Goal: Find specific page/section: Find specific page/section

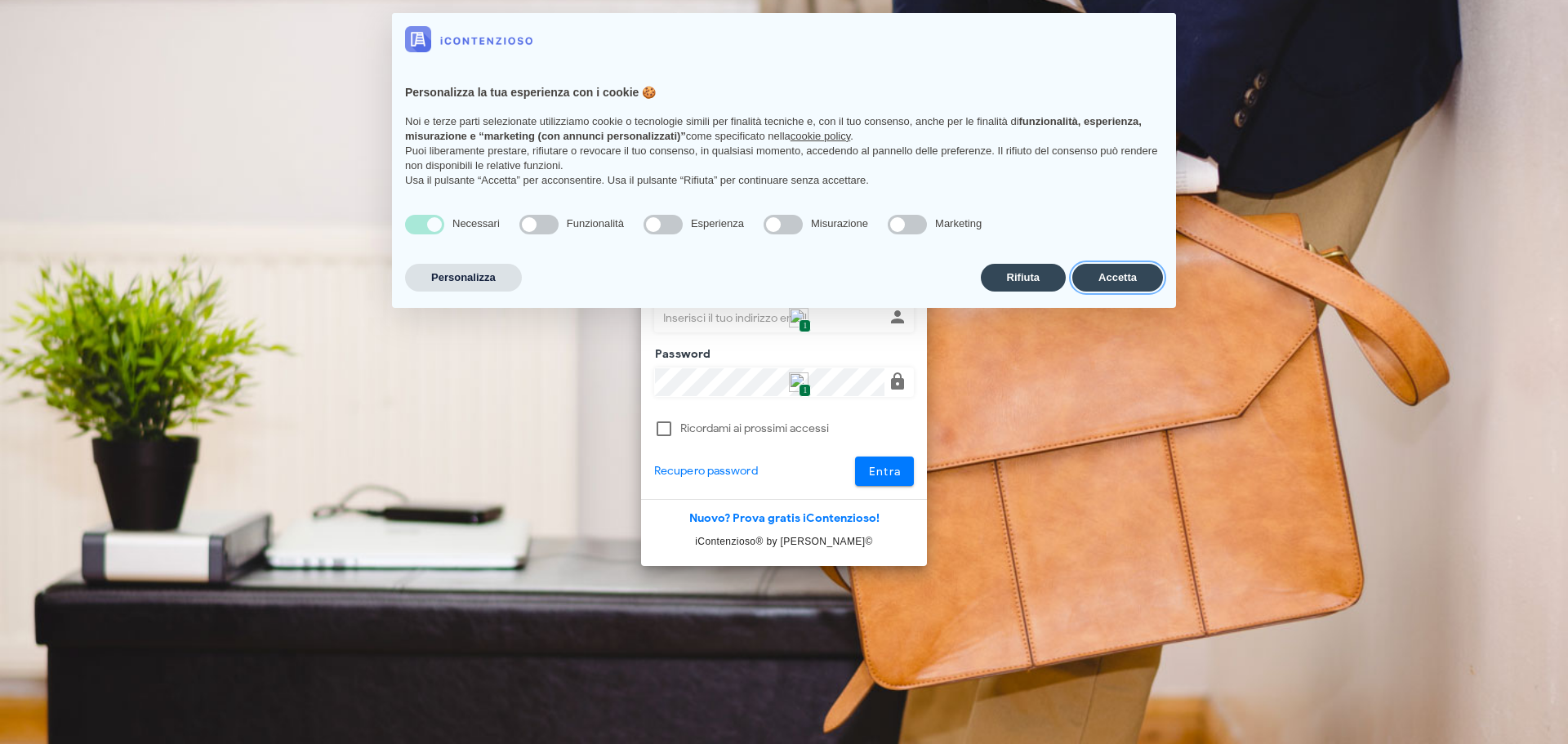
click at [1127, 272] on button "Accetta" at bounding box center [1118, 277] width 91 height 28
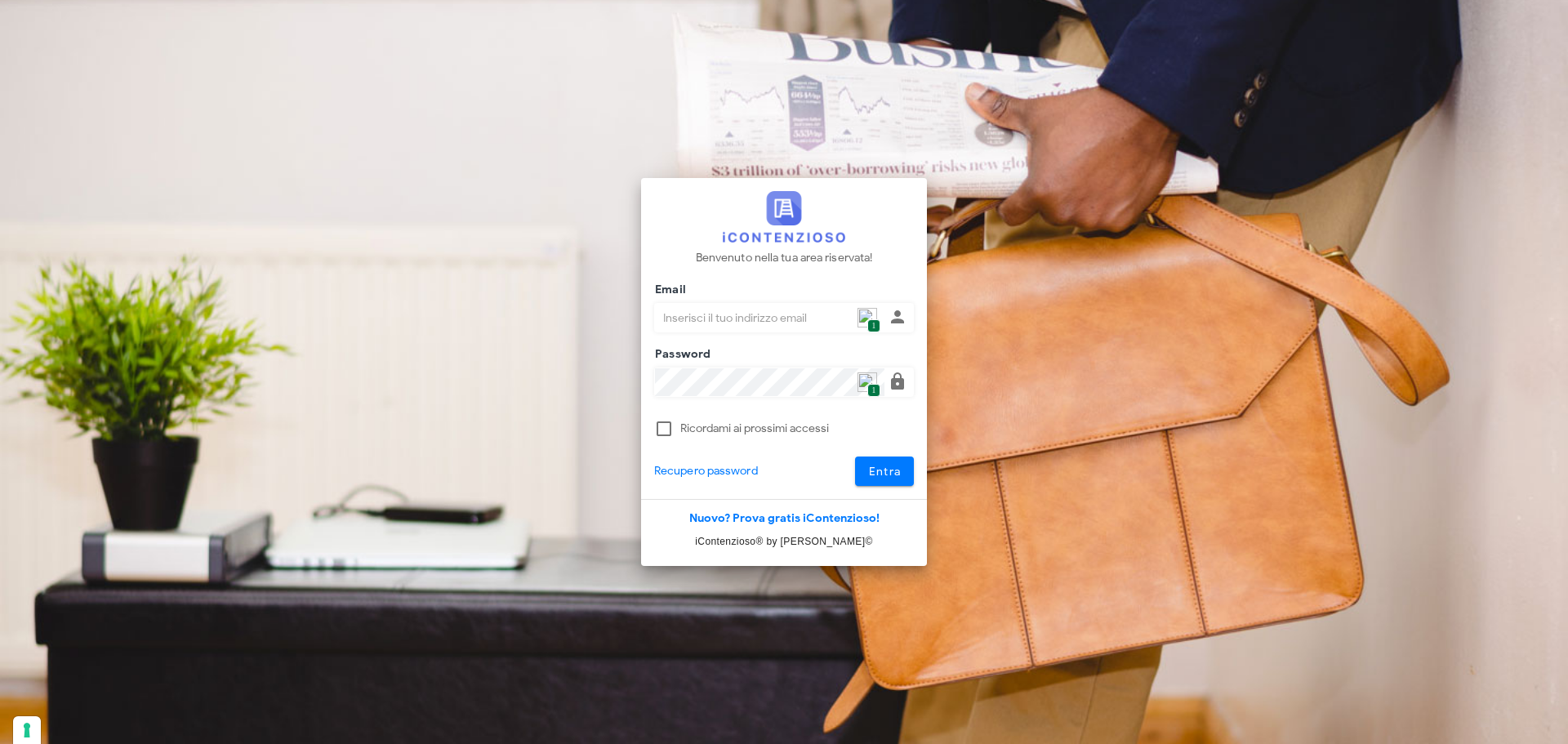
click at [861, 318] on img at bounding box center [867, 318] width 20 height 20
type input "p.rizza@studioassociatoadrev.it"
click at [869, 462] on button "Entra" at bounding box center [885, 472] width 59 height 30
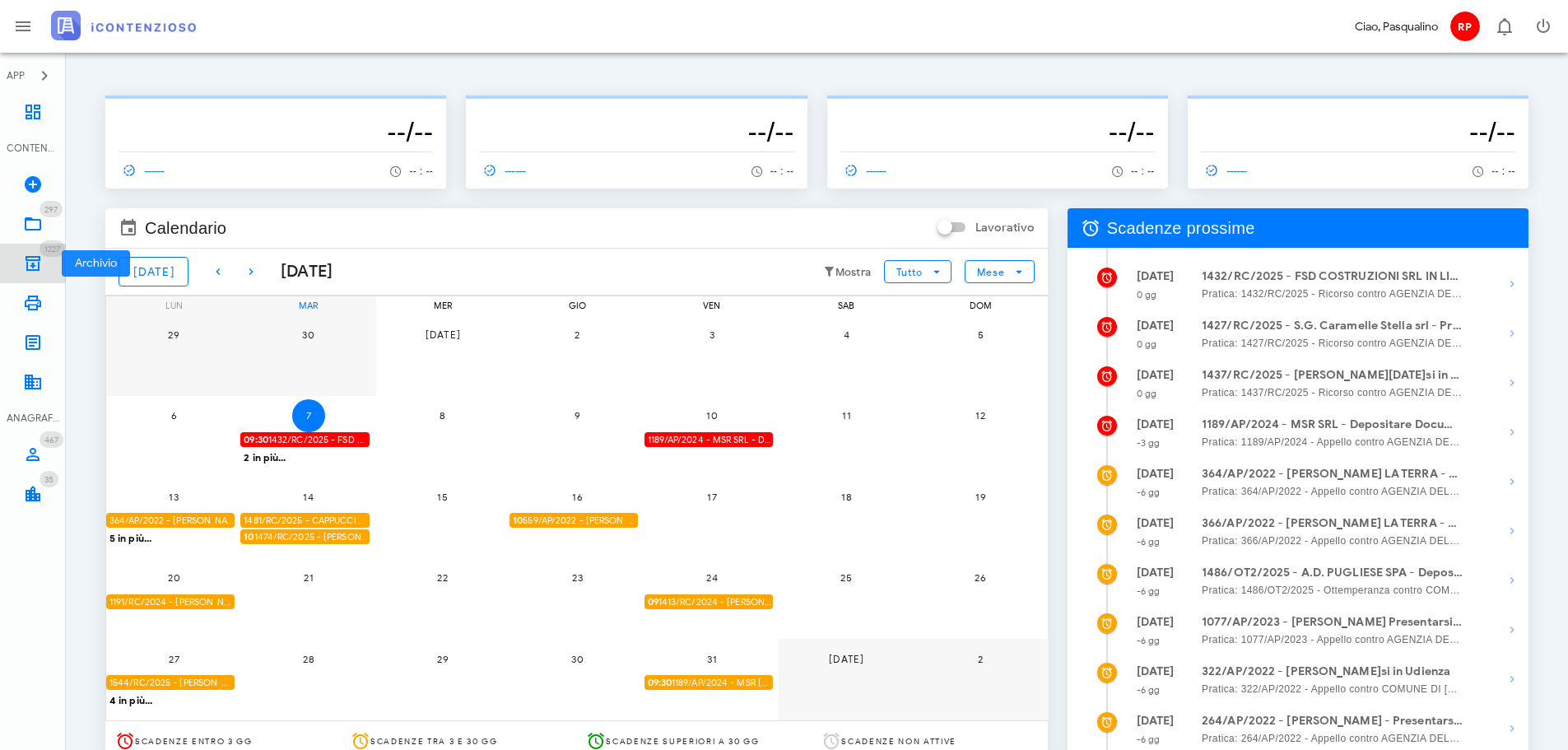
click at [36, 263] on icon at bounding box center [33, 264] width 20 height 20
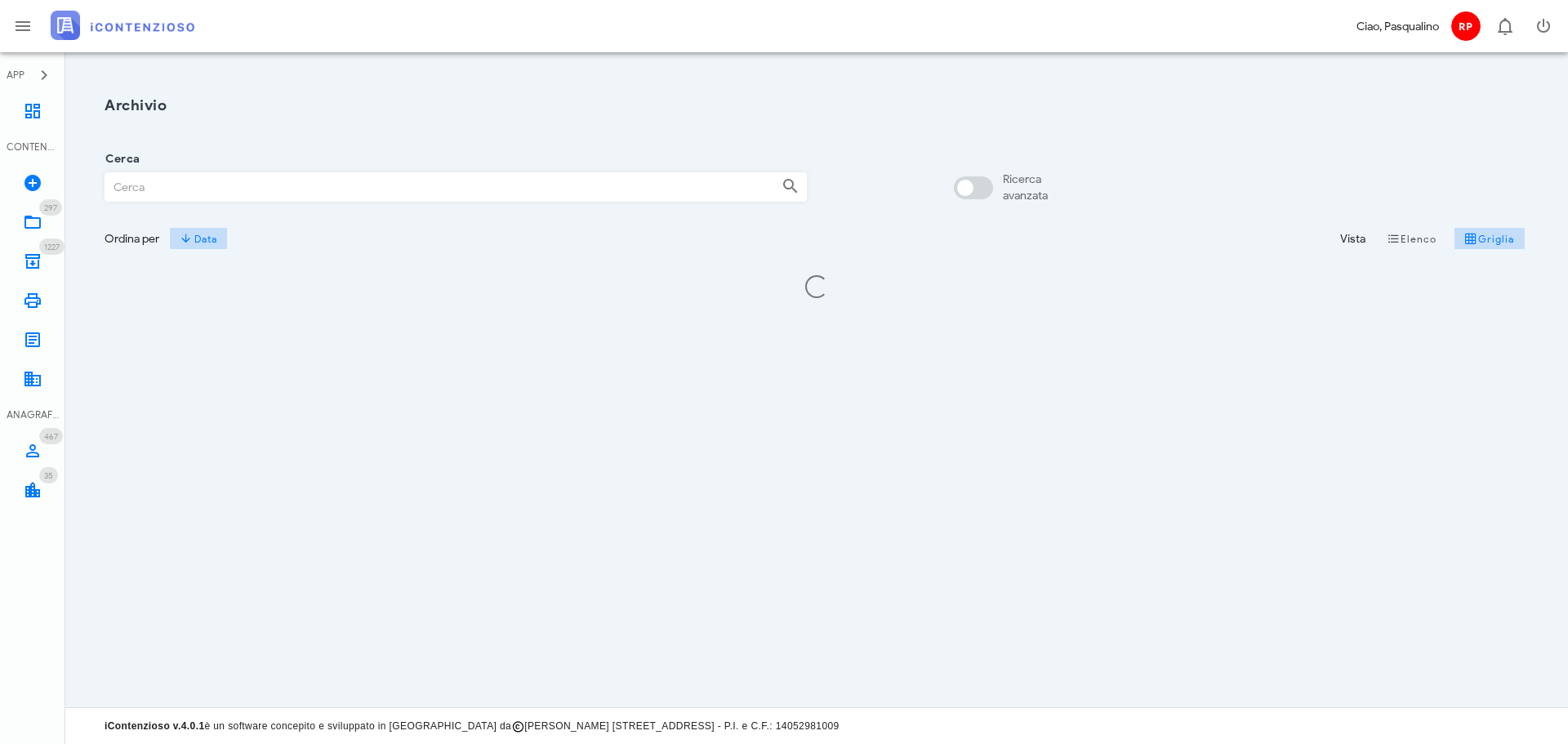
click at [303, 179] on input "Cerca" at bounding box center [437, 186] width 663 height 28
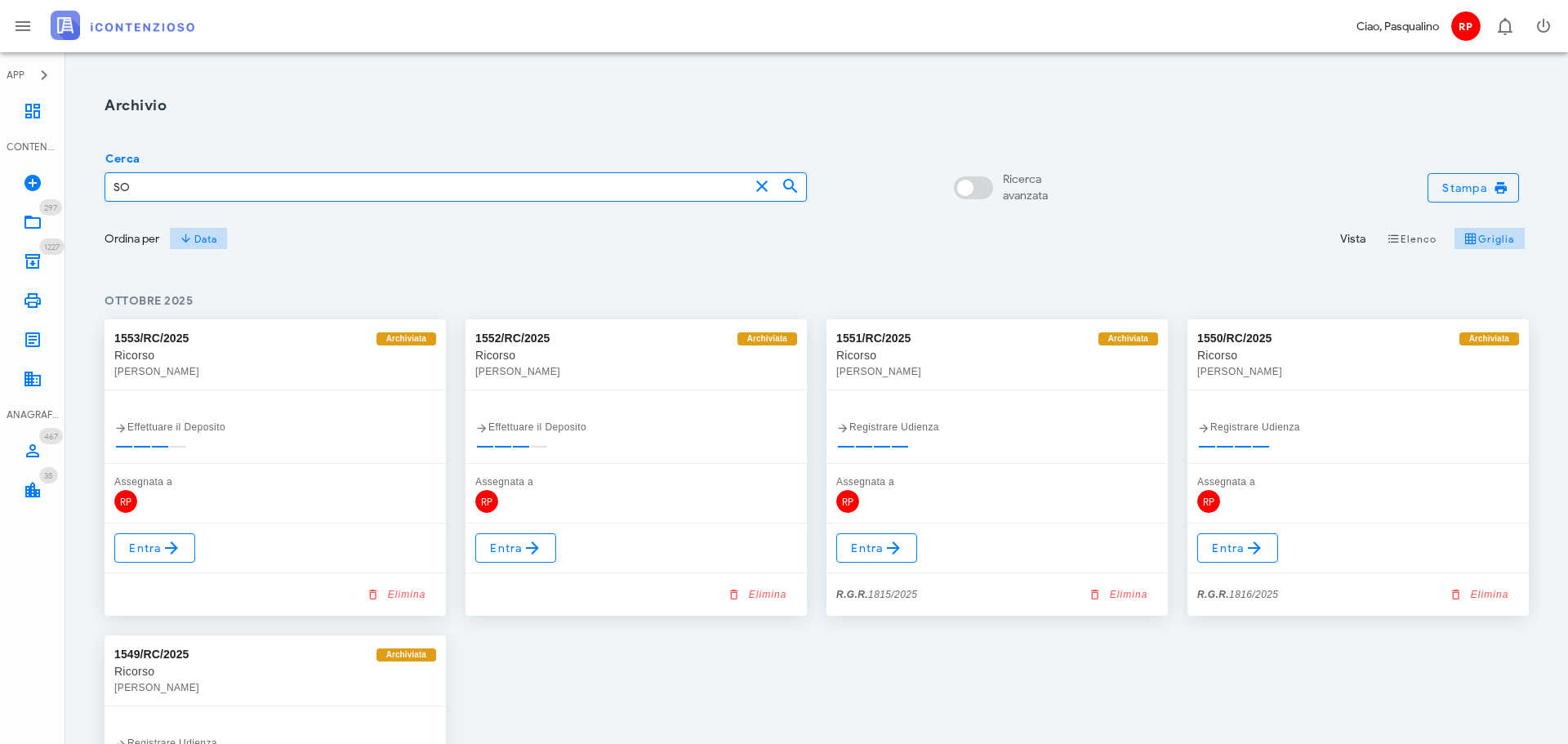
type input "S"
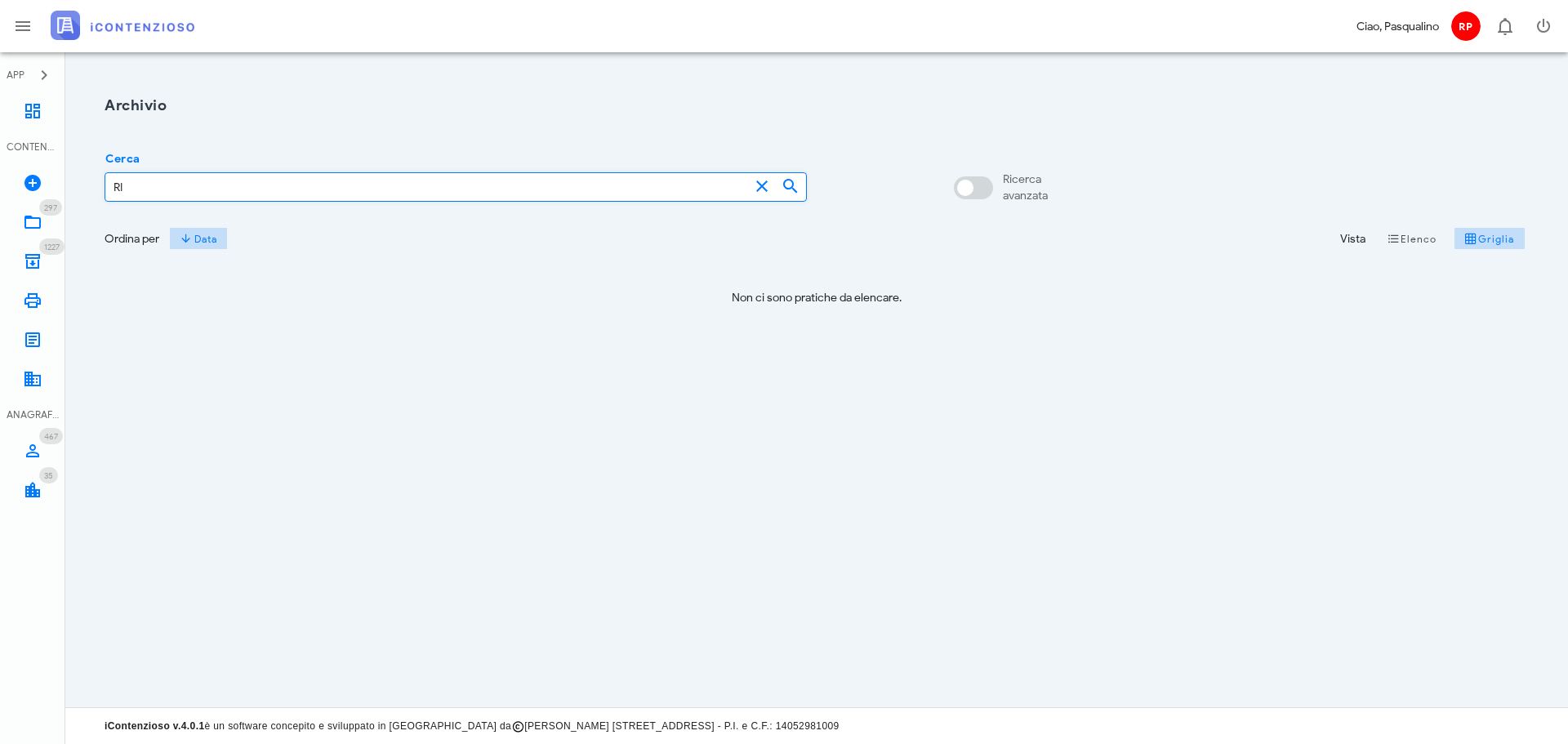
type input "R"
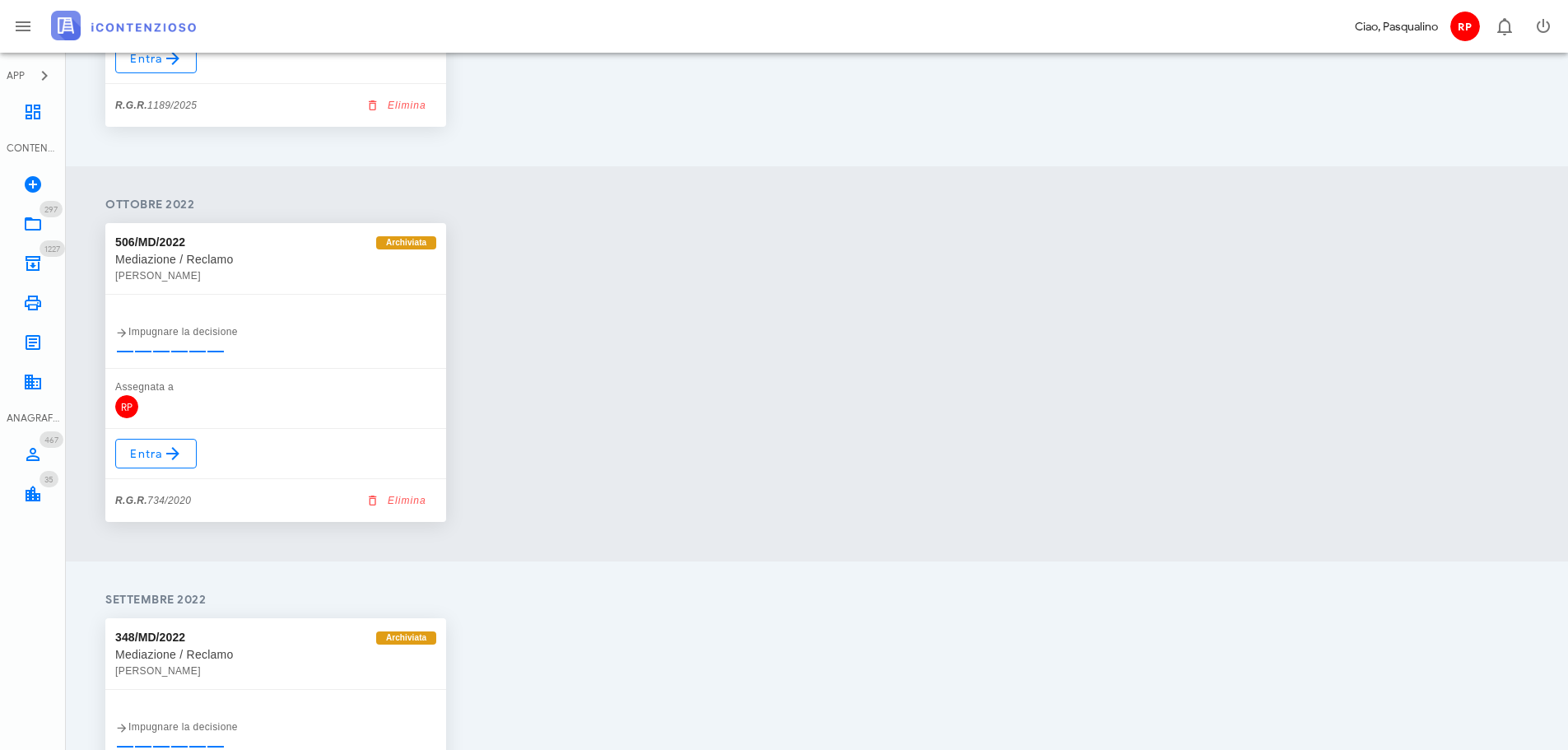
scroll to position [329, 0]
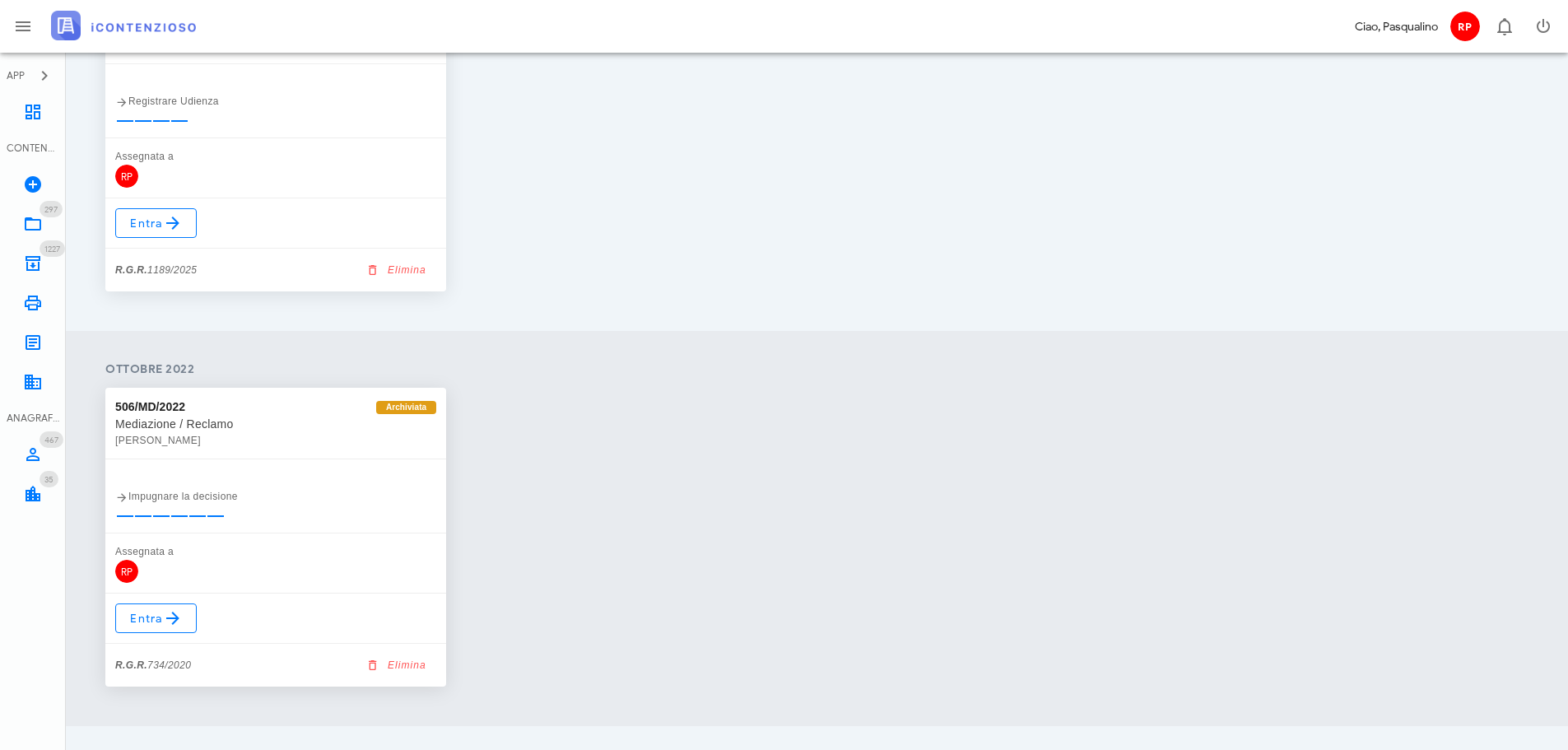
type input "SOFIO"
click at [32, 103] on icon at bounding box center [33, 112] width 20 height 20
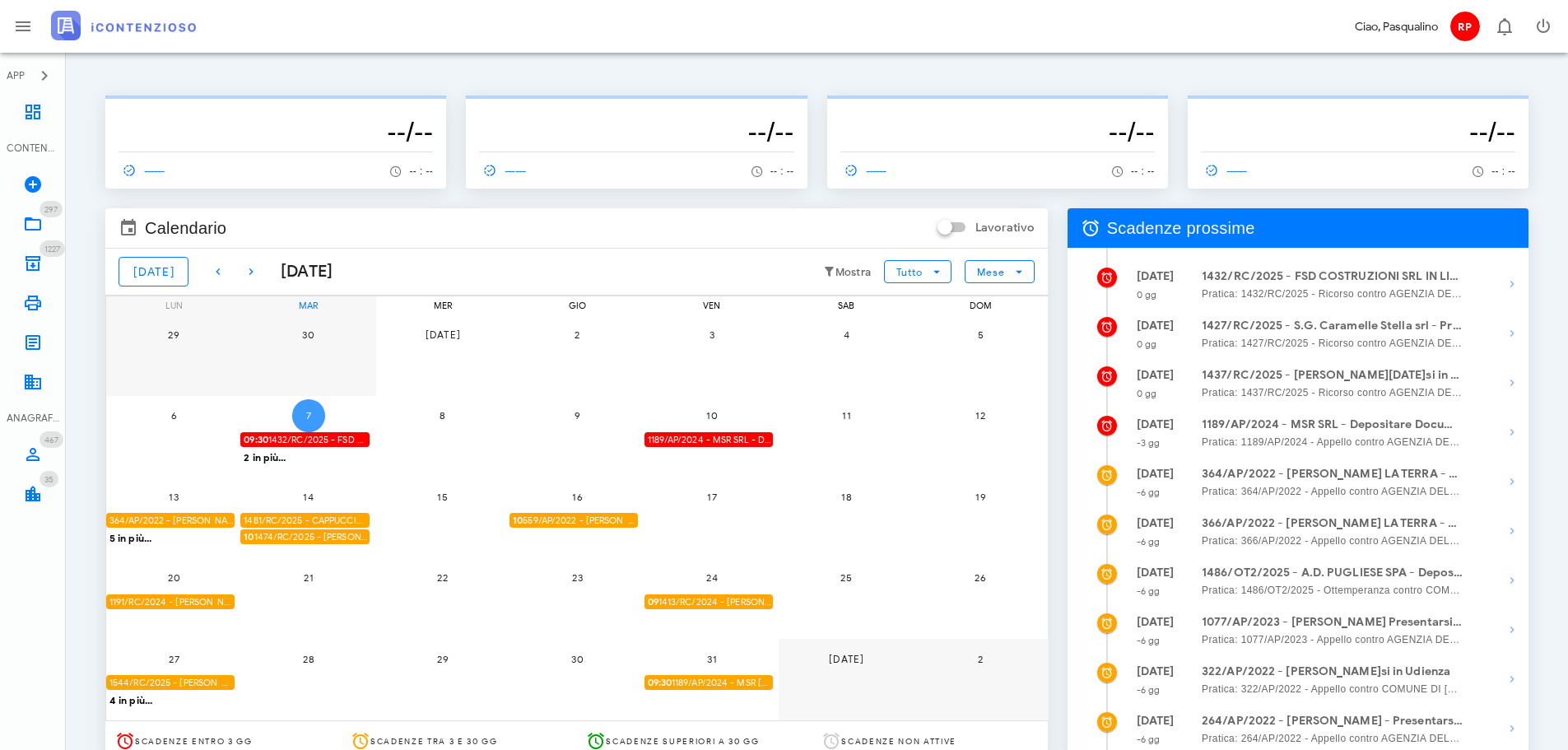
click at [309, 407] on button "7" at bounding box center [308, 415] width 33 height 33
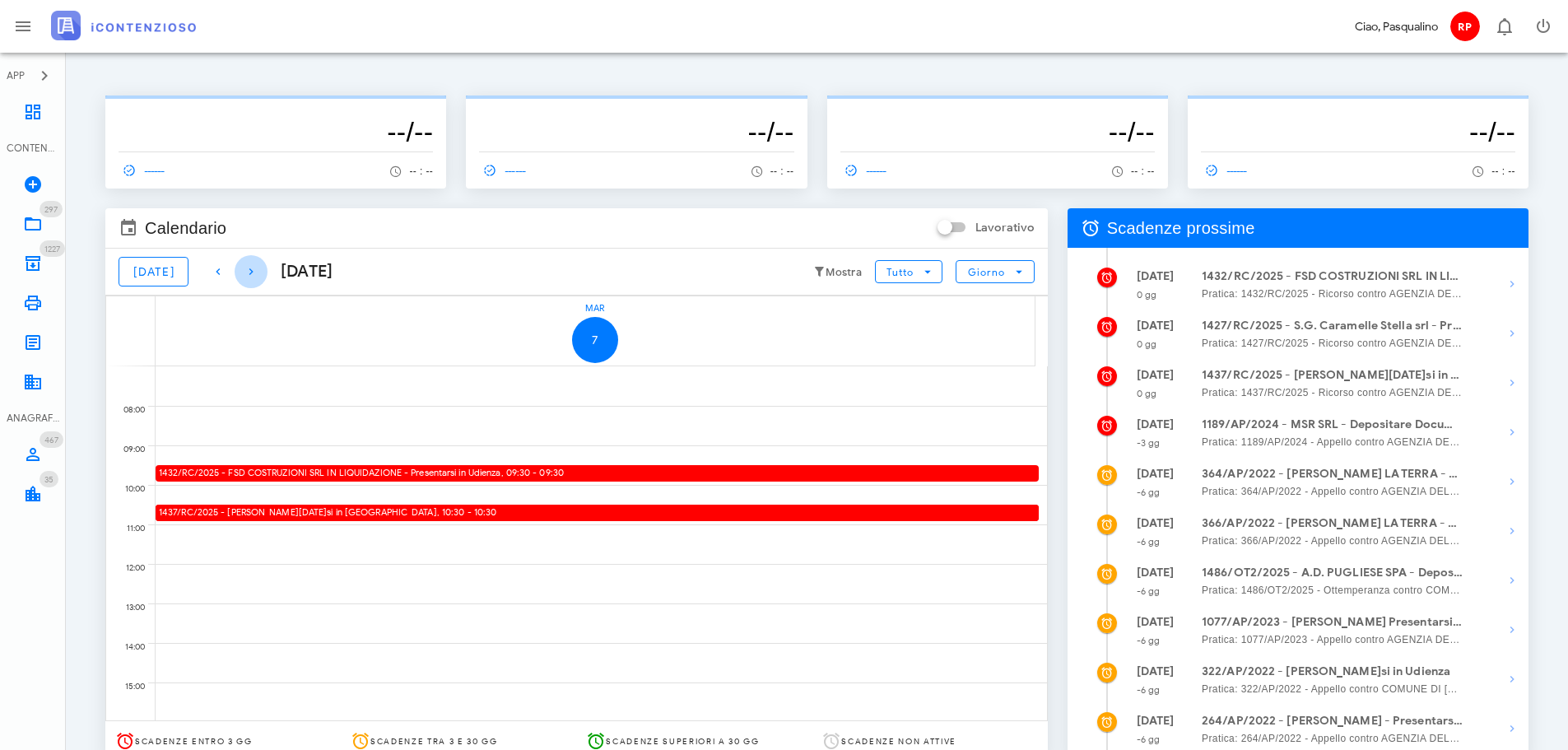
click at [251, 274] on span "button" at bounding box center [251, 272] width 33 height 20
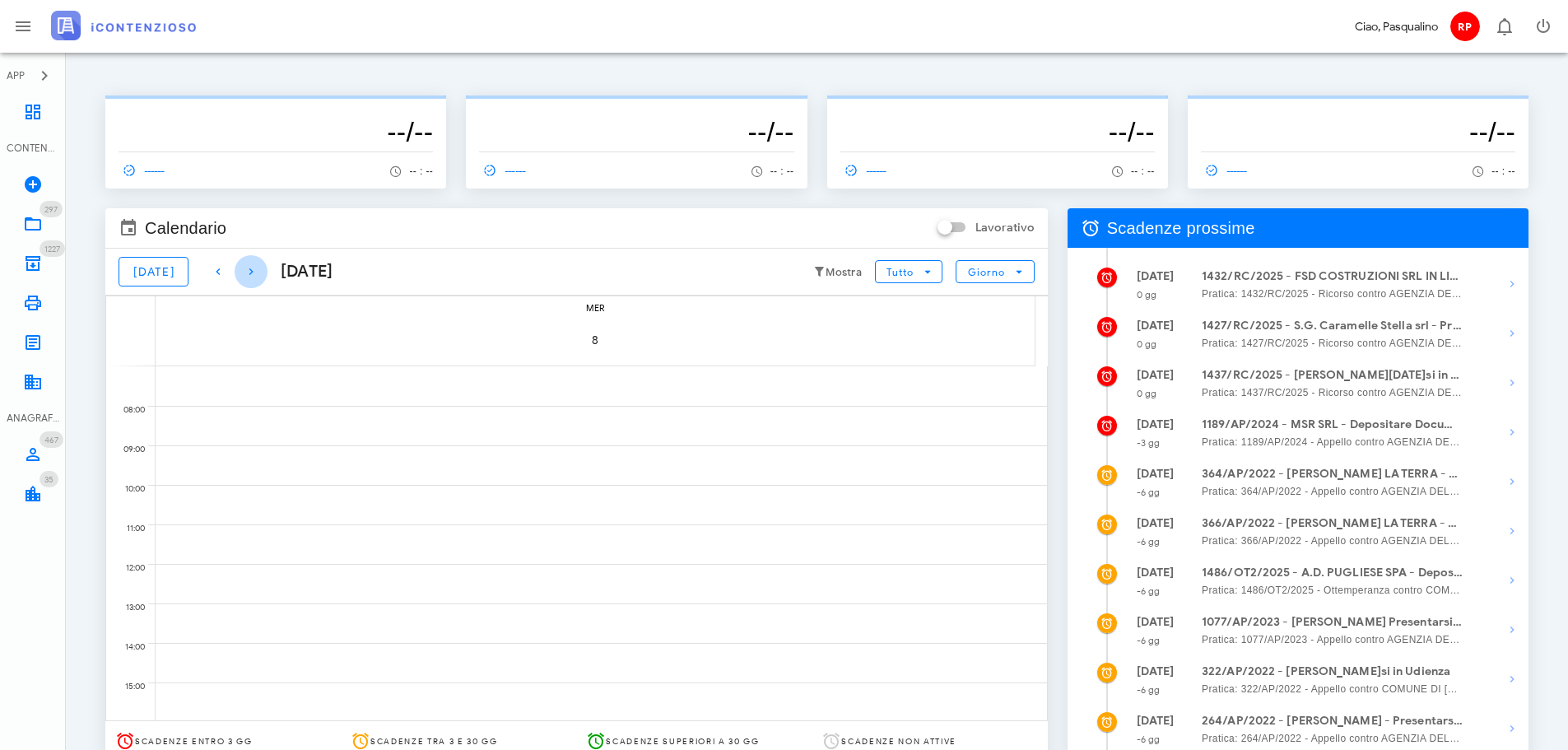
click at [251, 274] on span "button" at bounding box center [251, 272] width 33 height 20
